Goal: Task Accomplishment & Management: Use online tool/utility

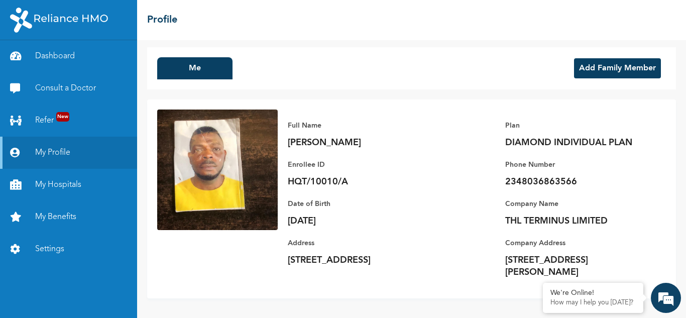
scroll to position [4, 0]
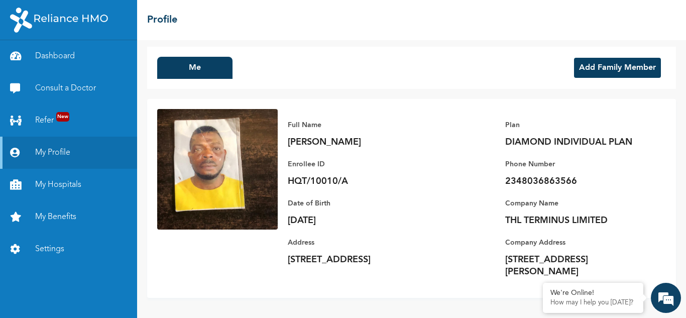
click at [678, 126] on div "Me Add Family Member Full Name [PERSON_NAME] ID HQT/10010/A Plan DIAMOND INDIVI…" at bounding box center [411, 179] width 549 height 278
click at [62, 184] on link "My Hospitals" at bounding box center [68, 185] width 137 height 32
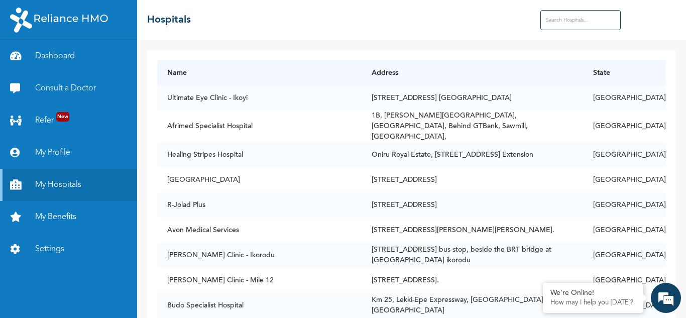
click at [556, 23] on input "text" at bounding box center [581, 20] width 80 height 20
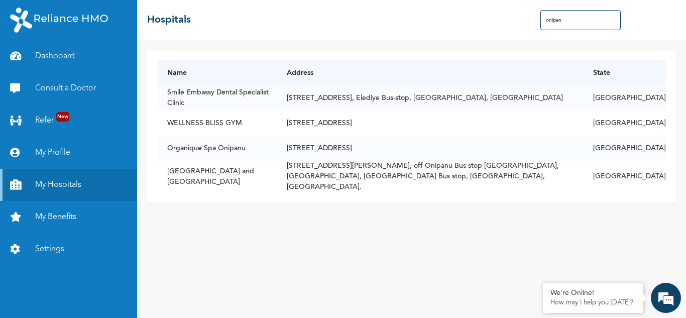
click at [575, 22] on input "onipan" at bounding box center [581, 20] width 80 height 20
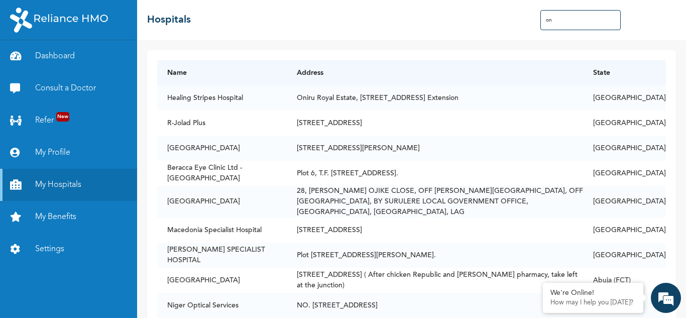
type input "o"
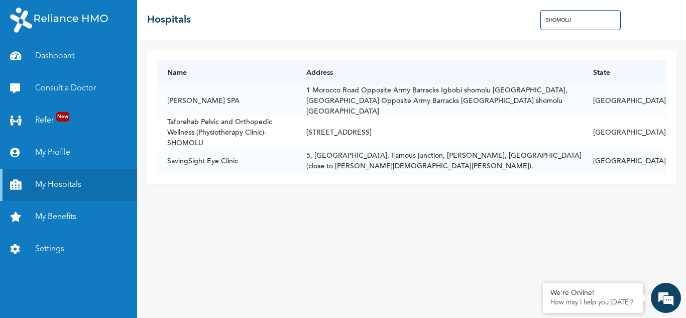
click at [581, 21] on input "SHOMOLU" at bounding box center [581, 20] width 80 height 20
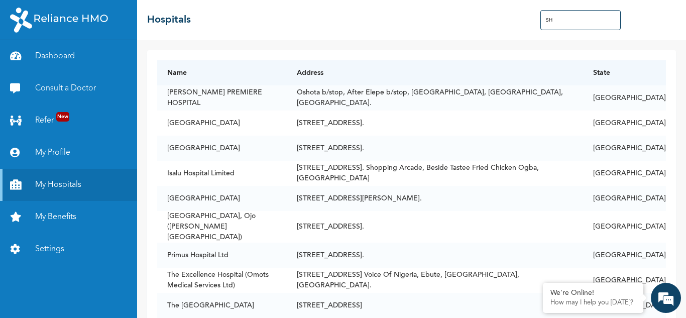
type input "S"
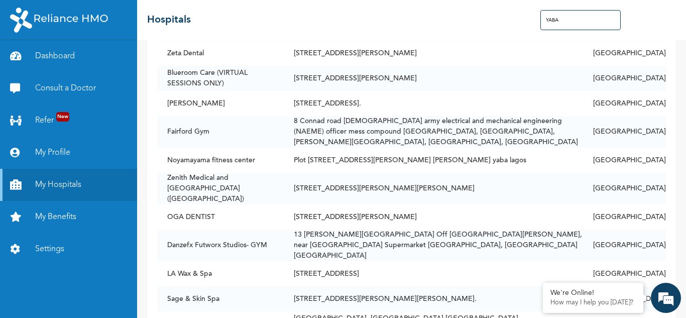
scroll to position [297, 0]
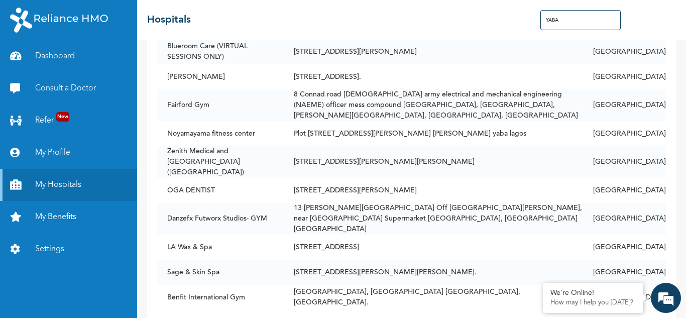
click at [573, 20] on input "YABA" at bounding box center [581, 20] width 80 height 20
type input "Y"
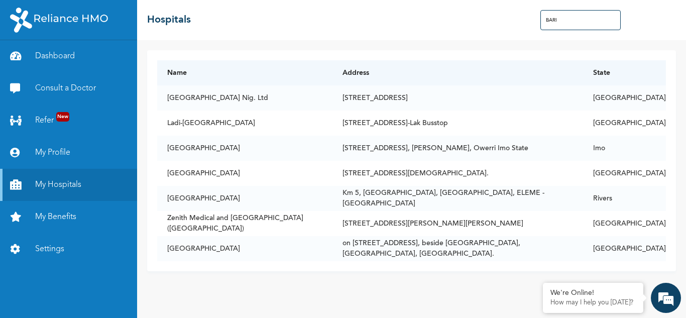
scroll to position [0, 0]
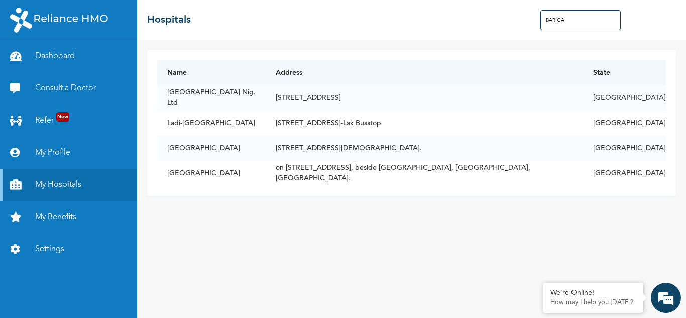
type input "BARIGA"
click at [77, 54] on link "Dashboard" at bounding box center [68, 56] width 137 height 32
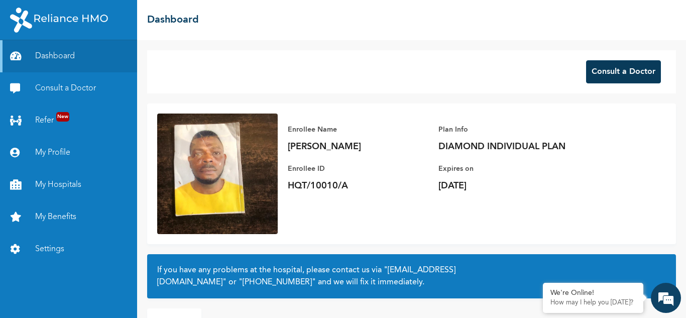
click at [602, 72] on button "Consult a Doctor" at bounding box center [623, 71] width 75 height 23
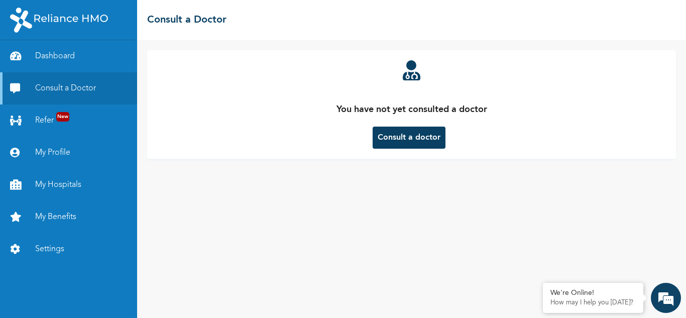
click at [414, 140] on button "Consult a doctor" at bounding box center [409, 138] width 73 height 22
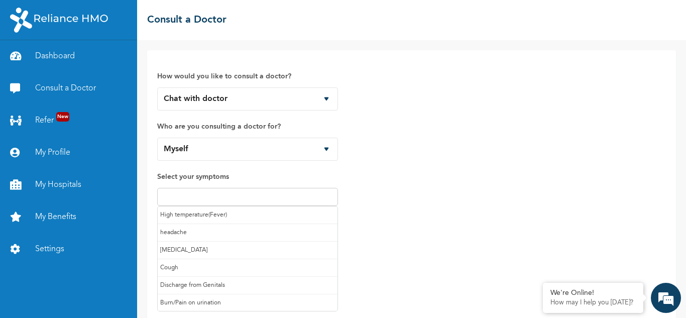
click at [192, 198] on input "text" at bounding box center [247, 197] width 175 height 12
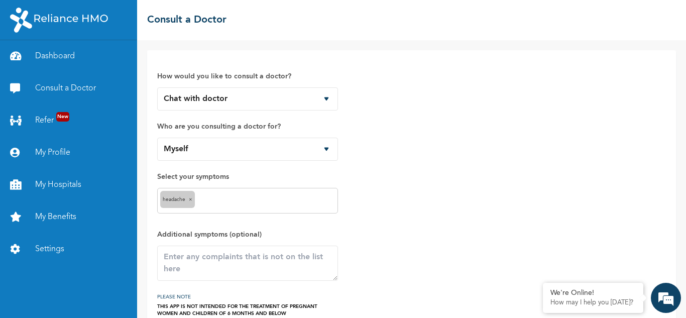
click at [225, 193] on div "headache ×" at bounding box center [247, 201] width 181 height 26
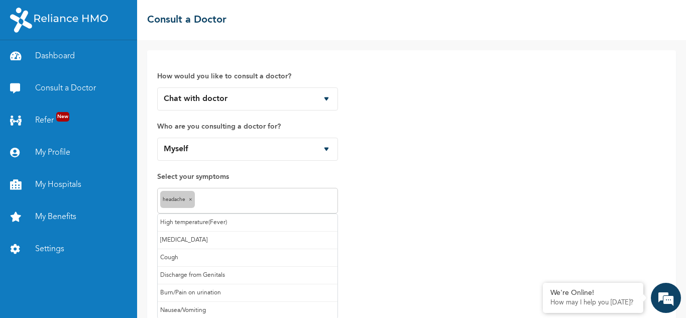
click at [216, 199] on input "text" at bounding box center [266, 201] width 138 height 12
click at [252, 200] on input "text" at bounding box center [281, 201] width 109 height 12
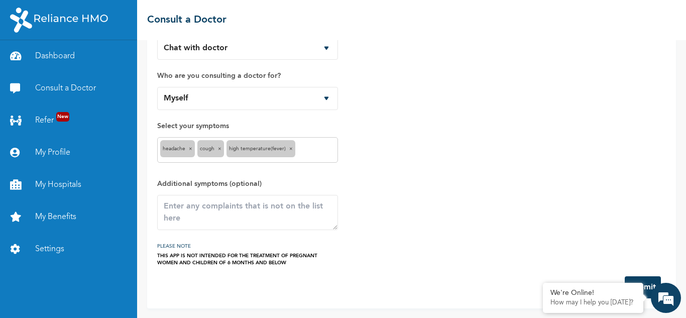
scroll to position [51, 0]
click at [195, 216] on textarea at bounding box center [247, 211] width 181 height 35
type textarea "CATTARH"
click at [647, 283] on button "Submit" at bounding box center [643, 287] width 36 height 22
